Goal: Information Seeking & Learning: Learn about a topic

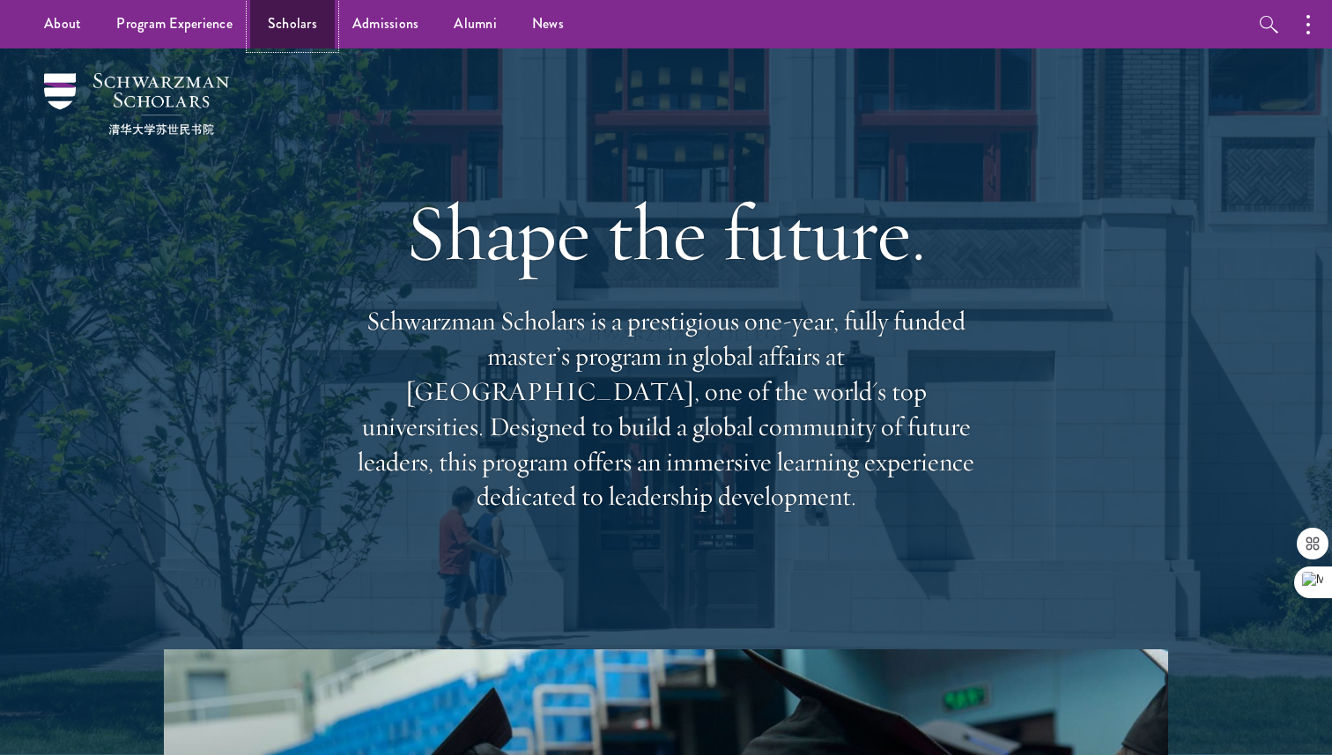
click at [297, 28] on link "Scholars" at bounding box center [292, 24] width 85 height 48
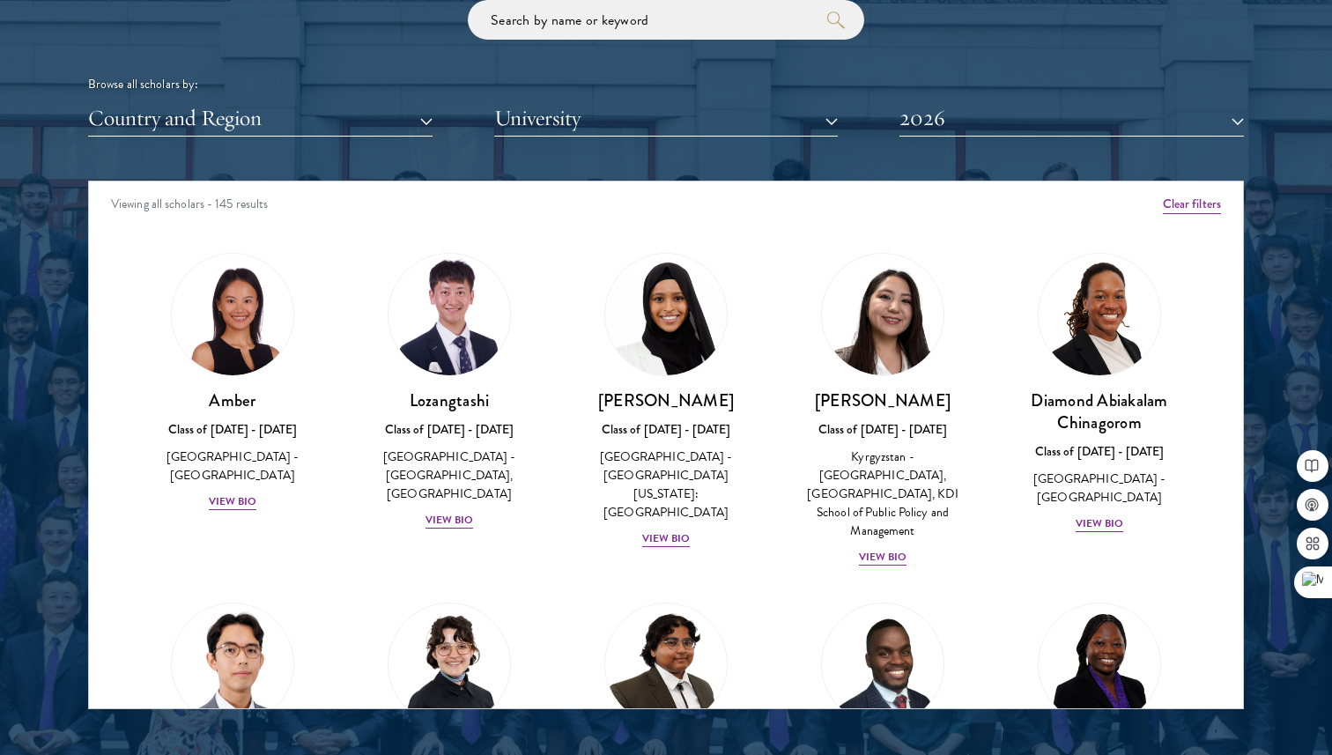
scroll to position [2162, 0]
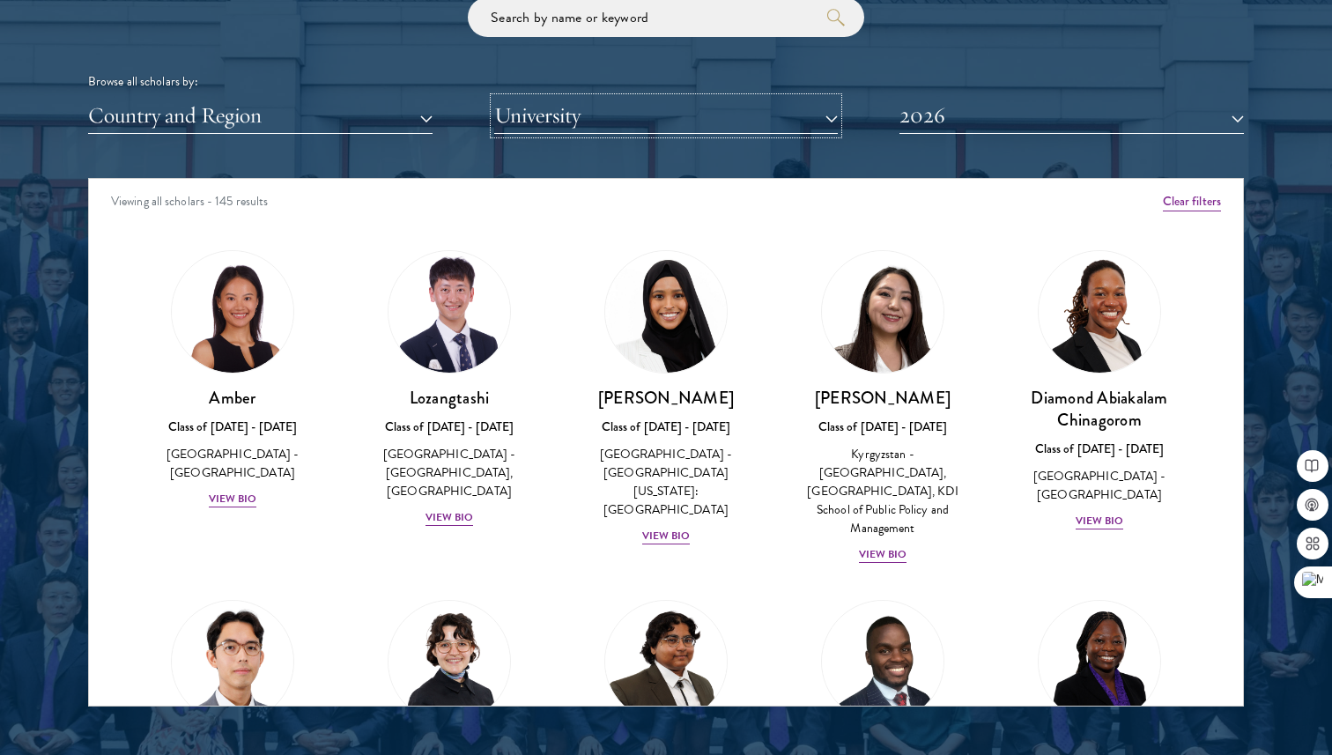
click at [694, 125] on button "University" at bounding box center [666, 116] width 345 height 36
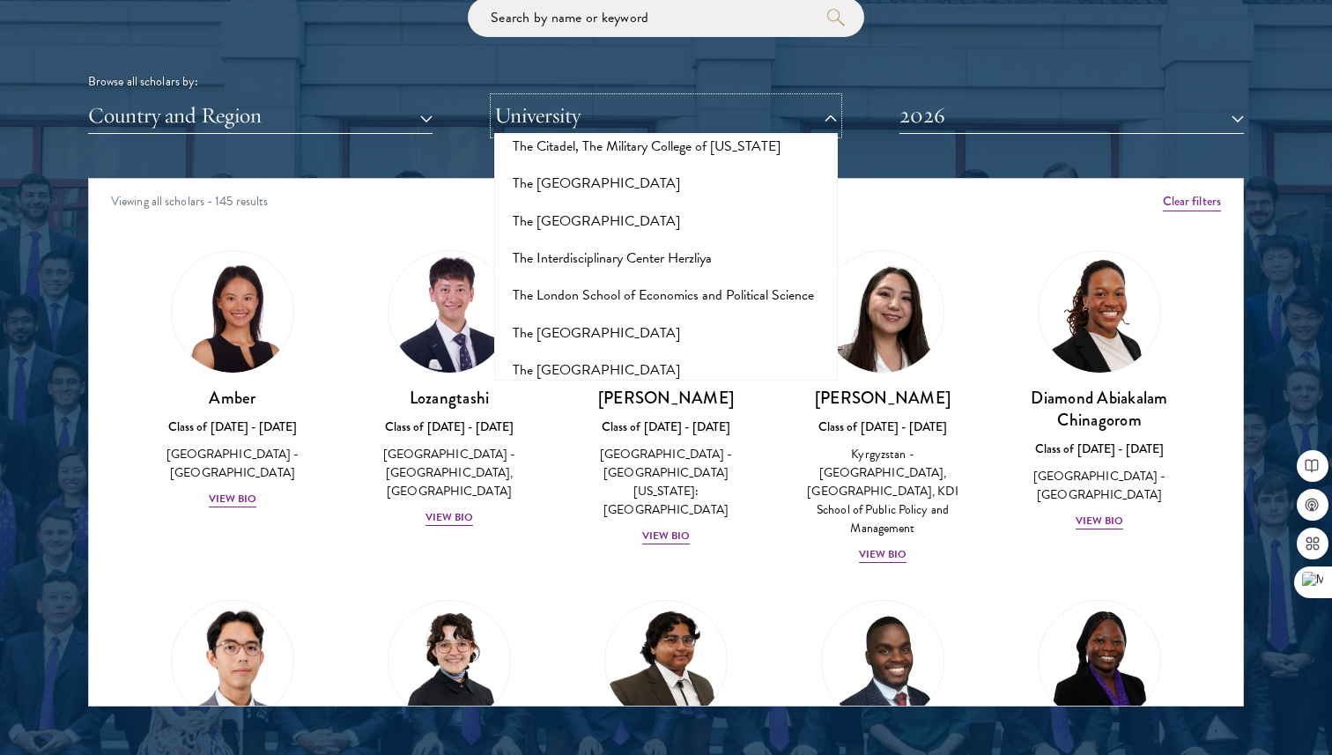
scroll to position [11019, 0]
click at [597, 689] on button "[GEOGRAPHIC_DATA]" at bounding box center [667, 707] width 334 height 37
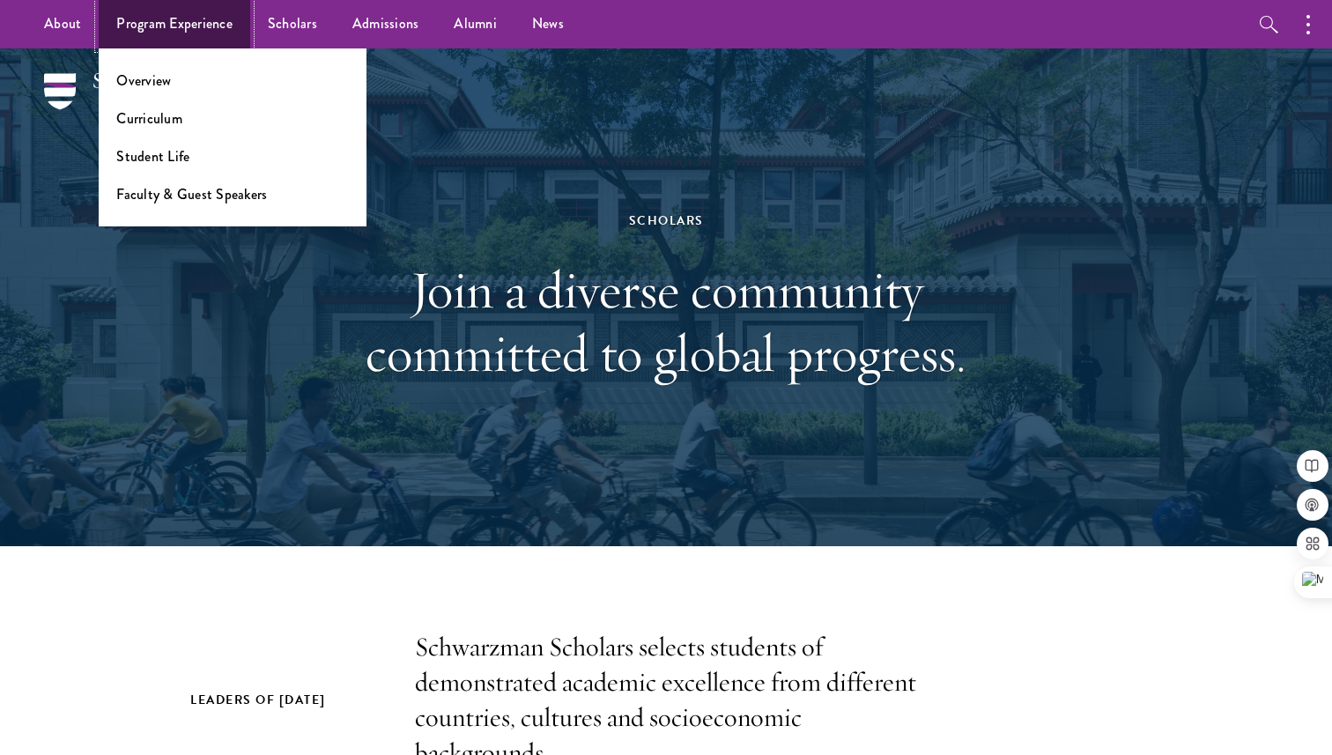
click at [176, 26] on link "Program Experience" at bounding box center [175, 24] width 152 height 48
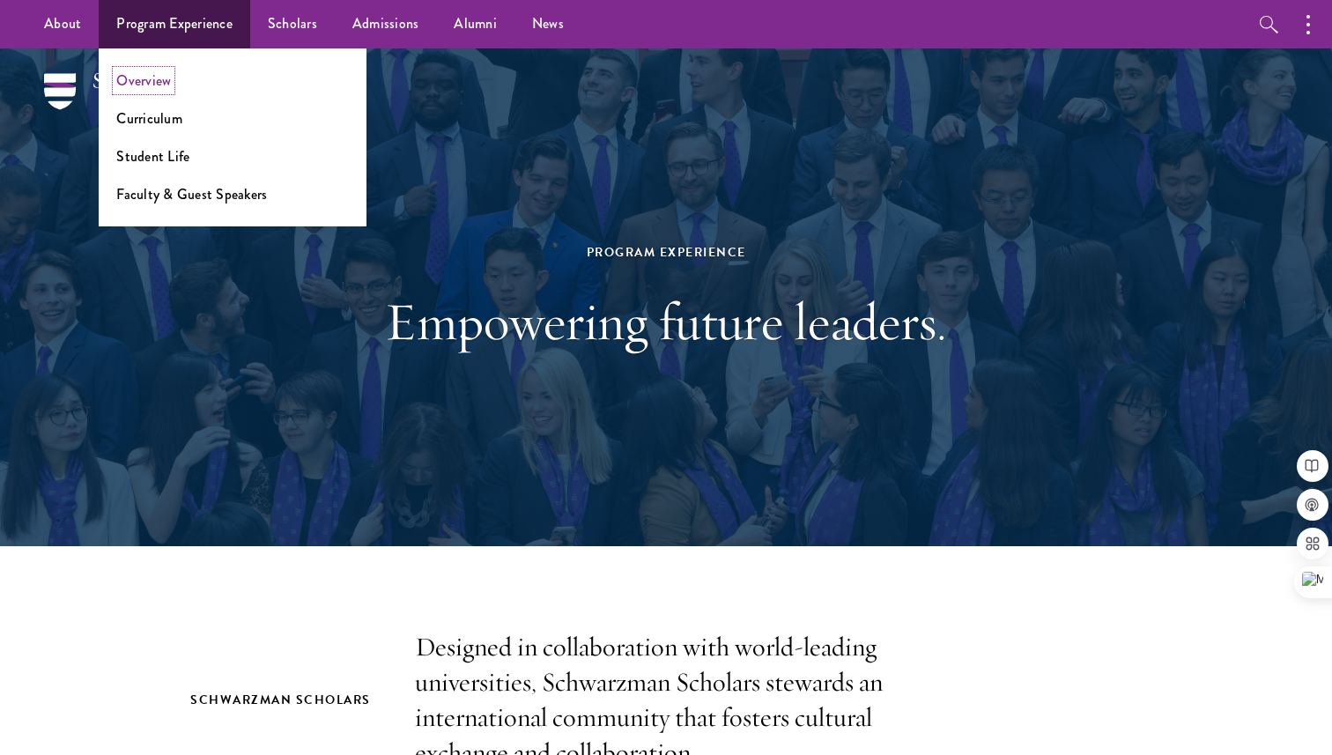
click at [140, 83] on link "Overview" at bounding box center [143, 80] width 55 height 20
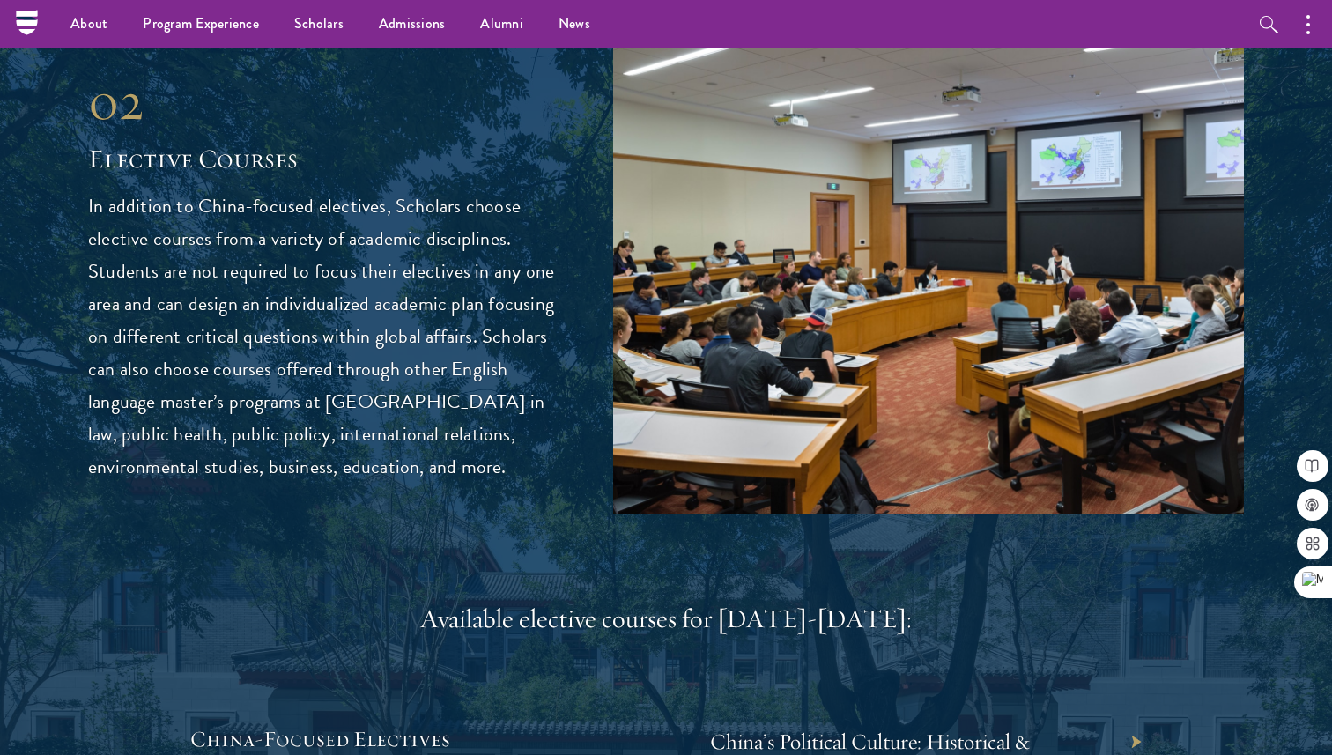
scroll to position [4593, 0]
